Goal: Transaction & Acquisition: Book appointment/travel/reservation

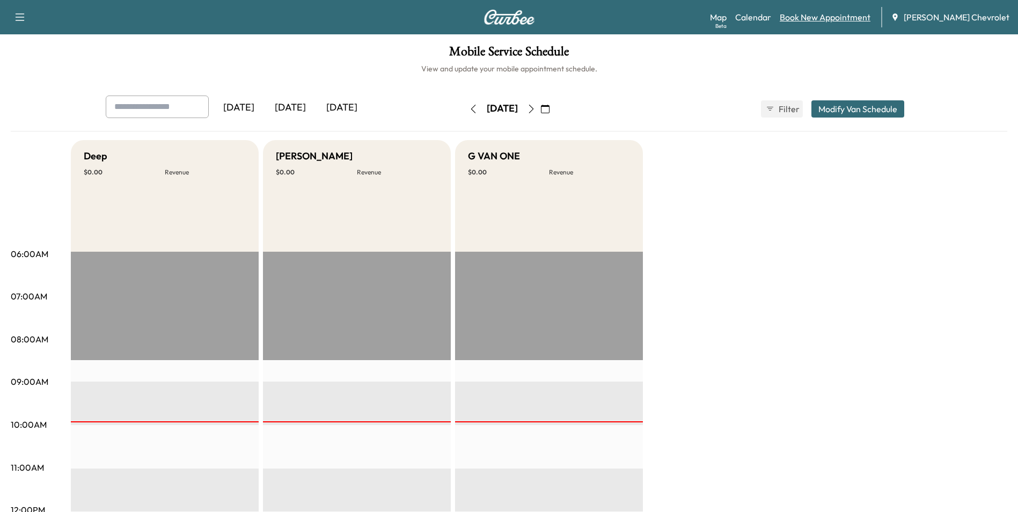
click at [833, 17] on link "Book New Appointment" at bounding box center [825, 17] width 91 height 13
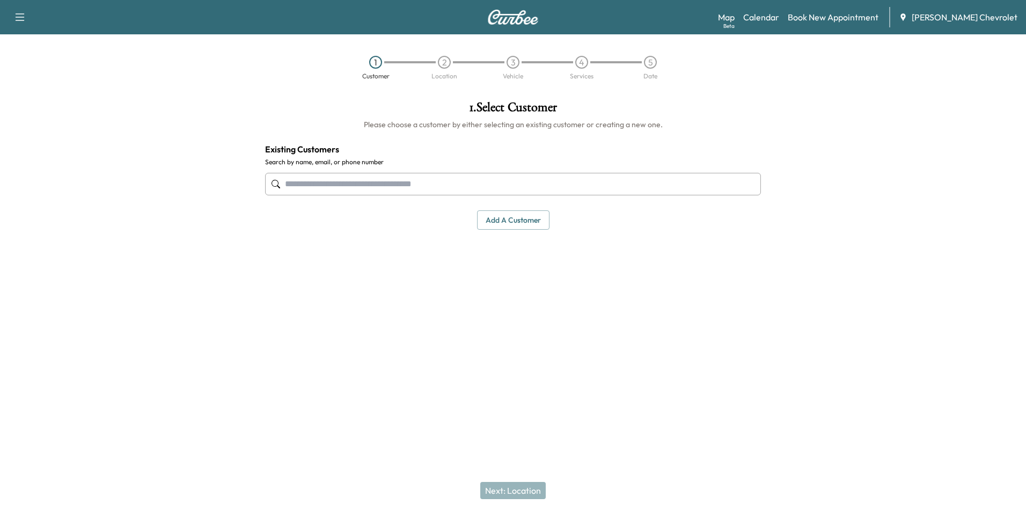
click at [330, 185] on input "text" at bounding box center [513, 184] width 496 height 23
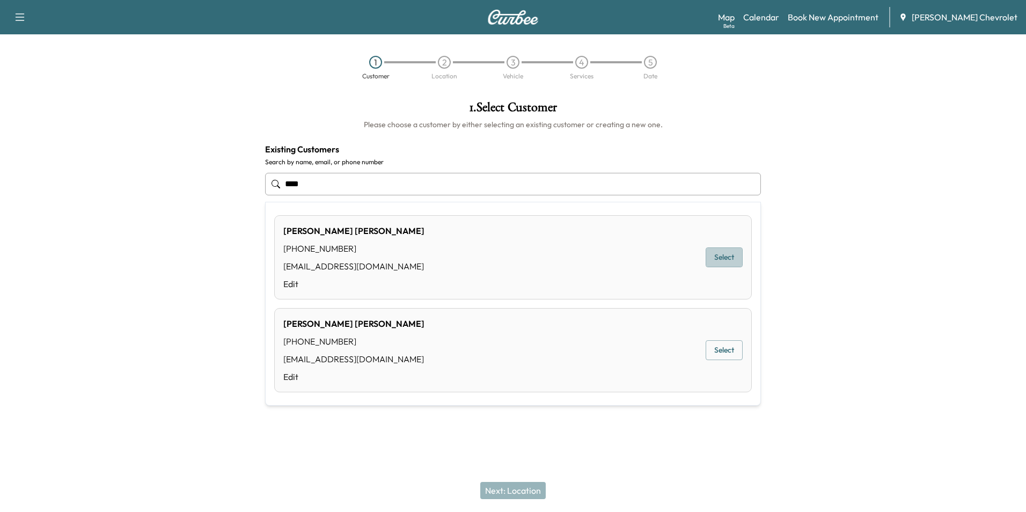
click at [731, 255] on button "Select" at bounding box center [724, 257] width 37 height 20
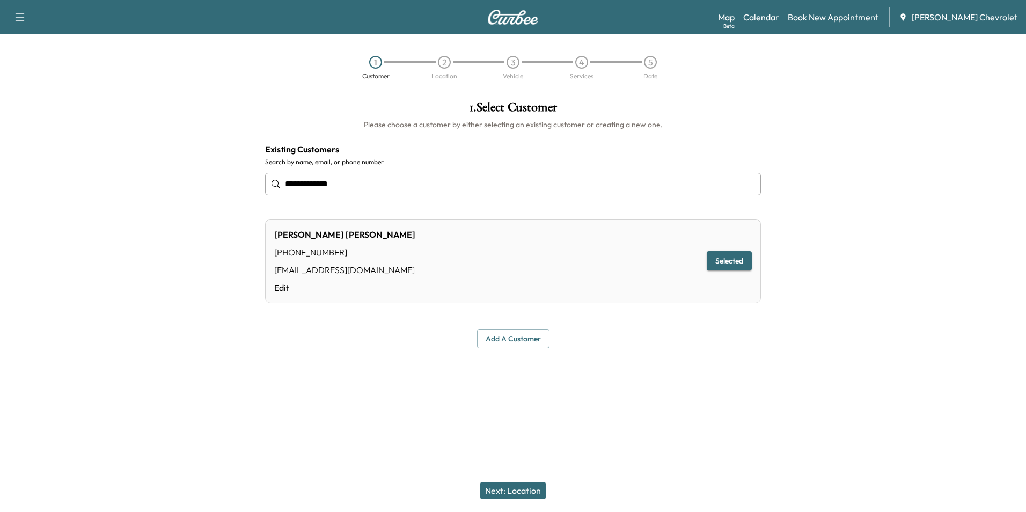
type input "**********"
click at [516, 339] on button "Add a customer" at bounding box center [513, 339] width 72 height 20
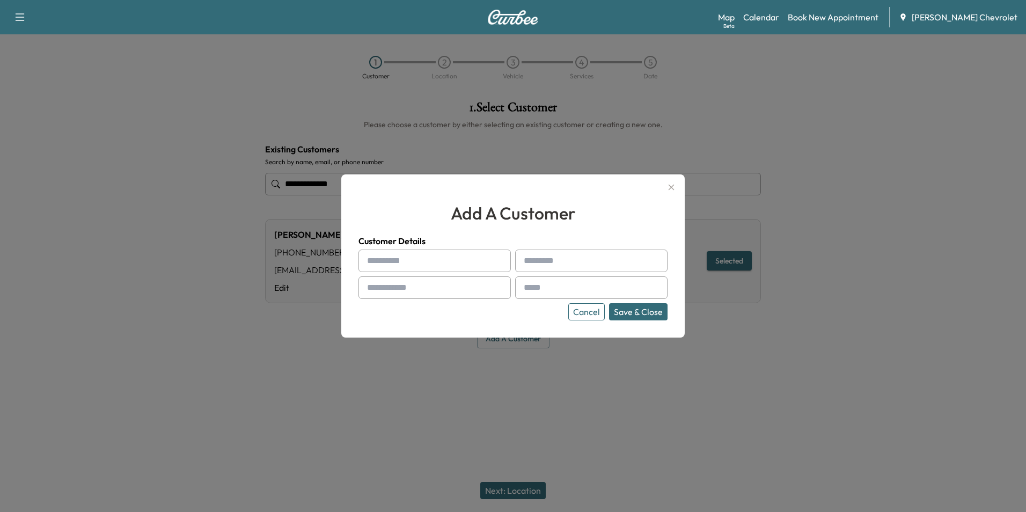
click at [579, 308] on button "Cancel" at bounding box center [586, 311] width 37 height 17
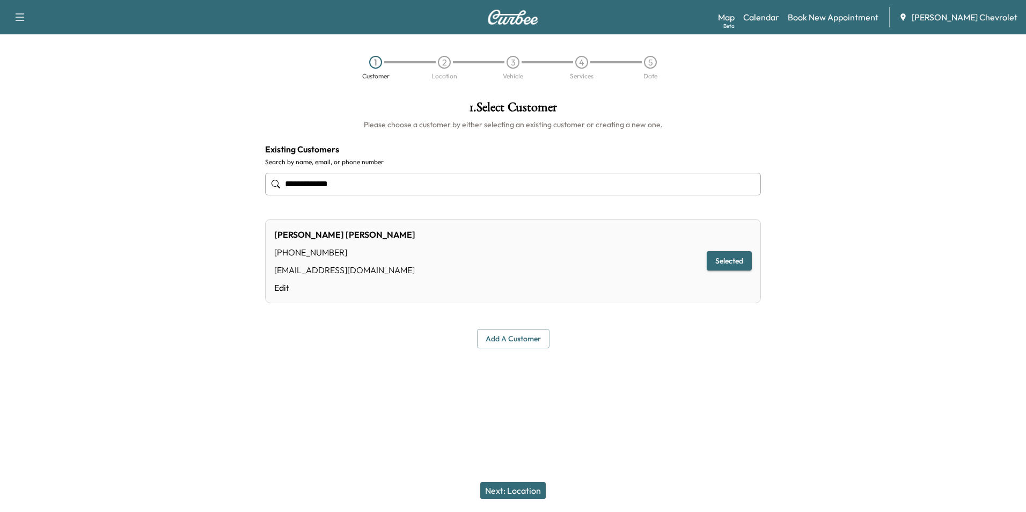
click at [511, 489] on button "Next: Location" at bounding box center [512, 490] width 65 height 17
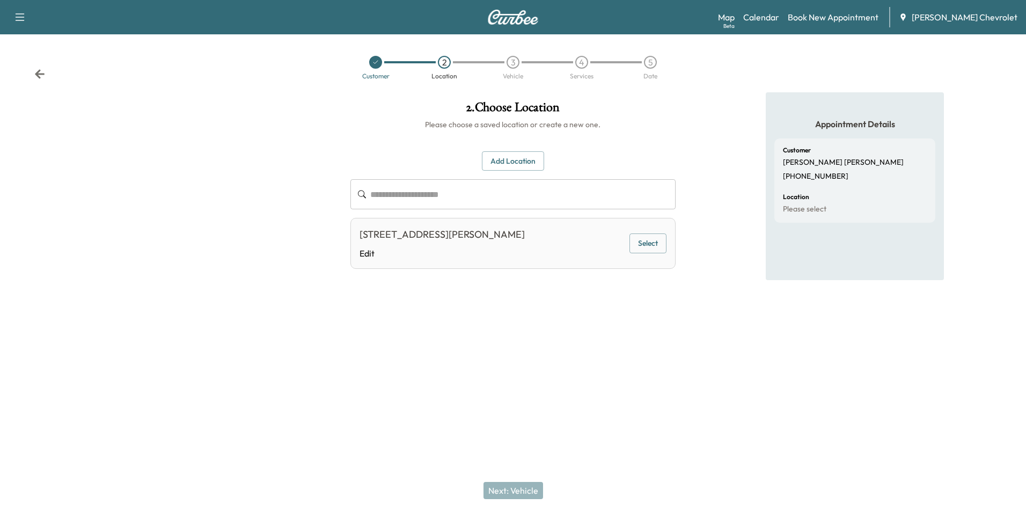
click at [646, 245] on button "Select" at bounding box center [648, 244] width 37 height 20
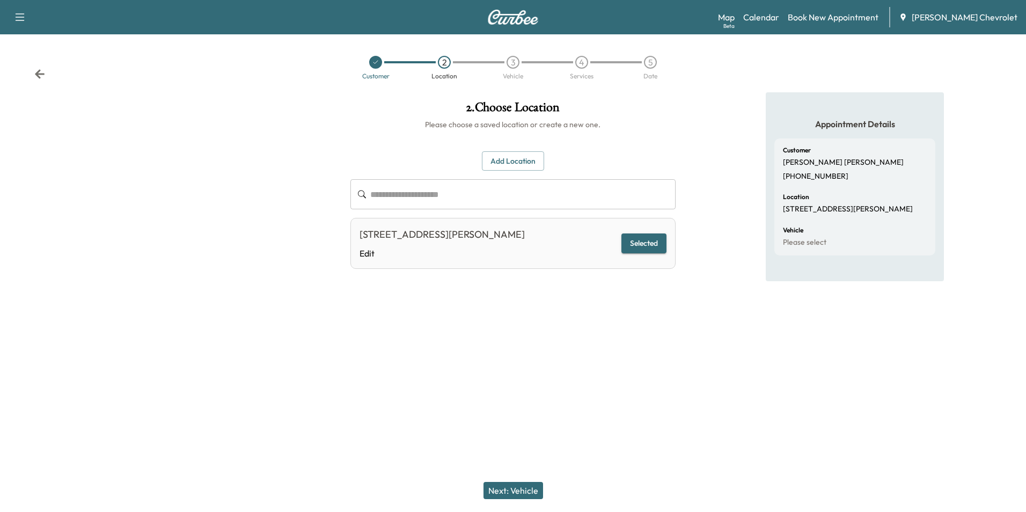
click at [516, 490] on button "Next: Vehicle" at bounding box center [514, 490] width 60 height 17
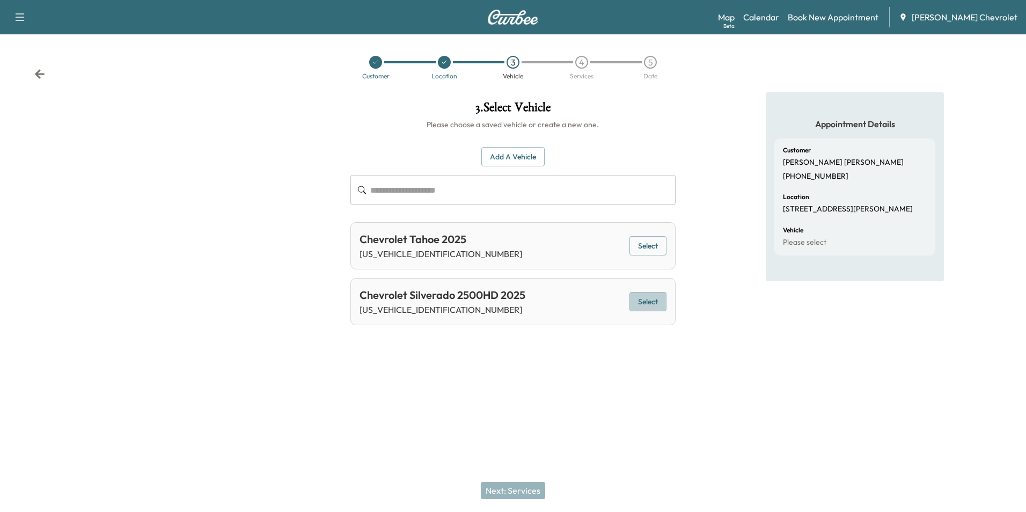
click at [652, 303] on button "Select" at bounding box center [648, 302] width 37 height 20
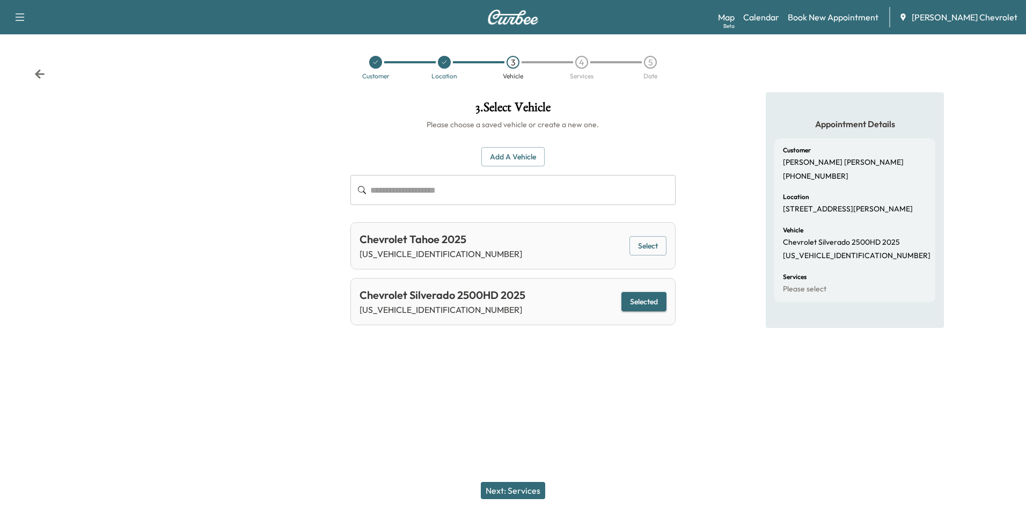
click at [501, 492] on button "Next: Services" at bounding box center [513, 490] width 64 height 17
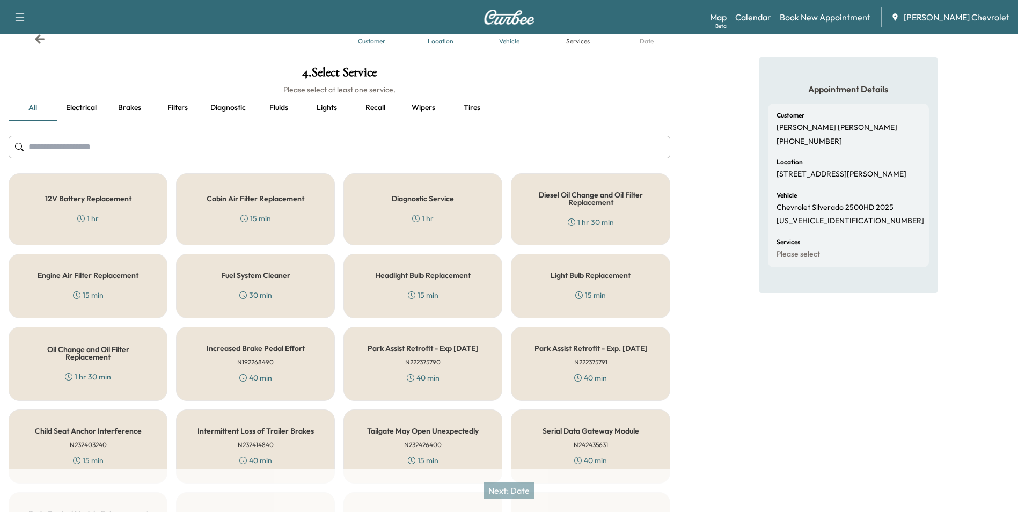
scroll to position [54, 0]
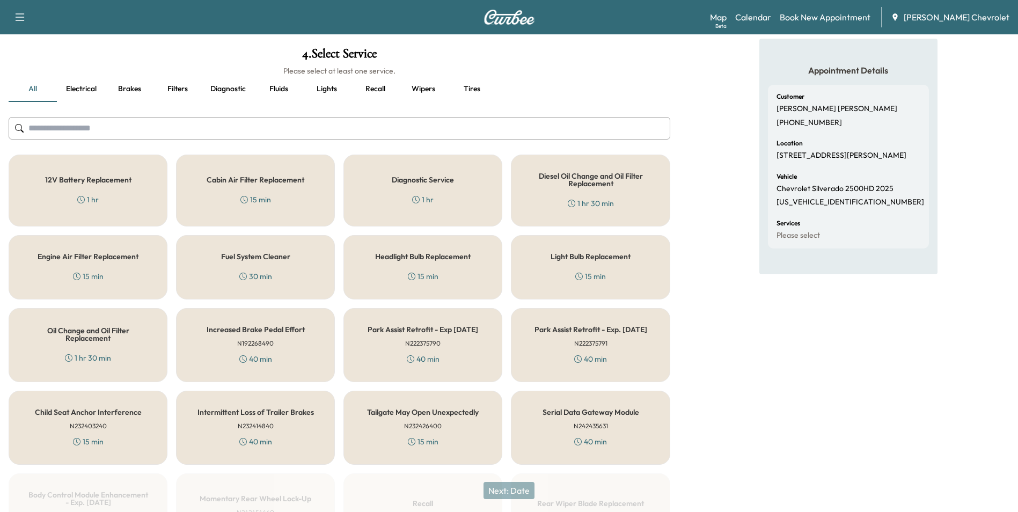
click at [149, 339] on h5 "Oil Change and Oil Filter Replacement" at bounding box center [87, 334] width 123 height 15
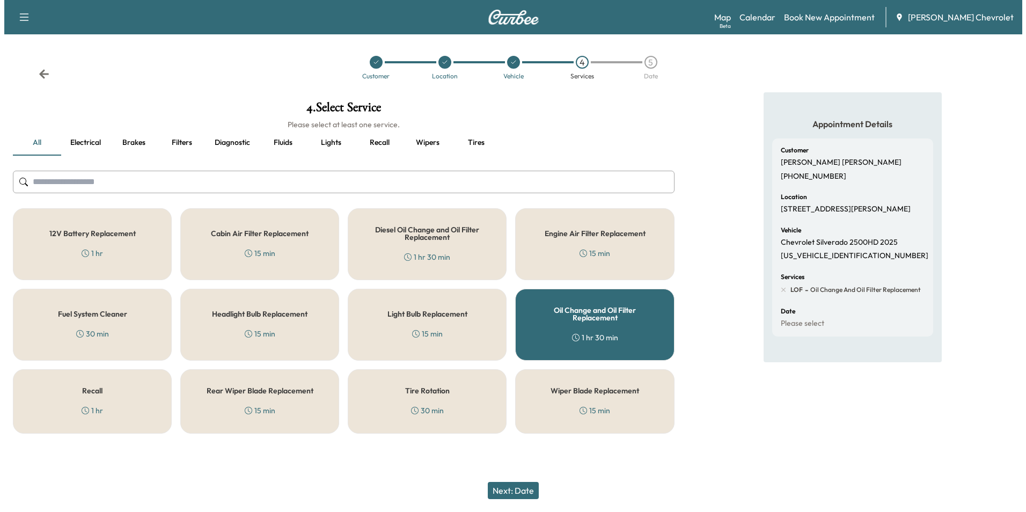
scroll to position [0, 0]
click at [445, 413] on div "Tire Rotation 30 min" at bounding box center [426, 401] width 161 height 64
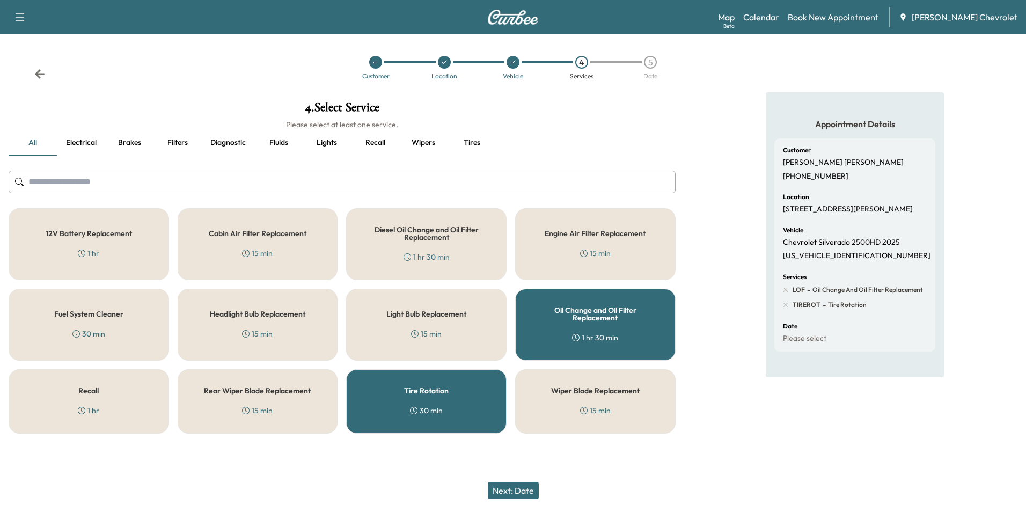
click at [508, 489] on button "Next: Date" at bounding box center [513, 490] width 51 height 17
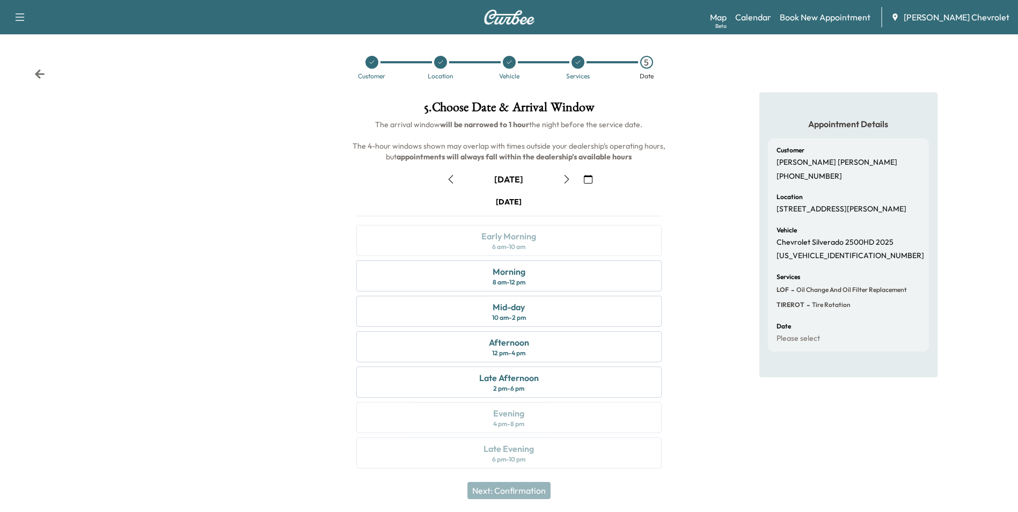
click at [17, 20] on icon "button" at bounding box center [19, 17] width 13 height 13
click at [968, 18] on span "[PERSON_NAME] Chevrolet" at bounding box center [957, 17] width 106 height 13
click at [727, 18] on link "Map Beta" at bounding box center [718, 17] width 17 height 13
